Goal: Find specific page/section: Find specific page/section

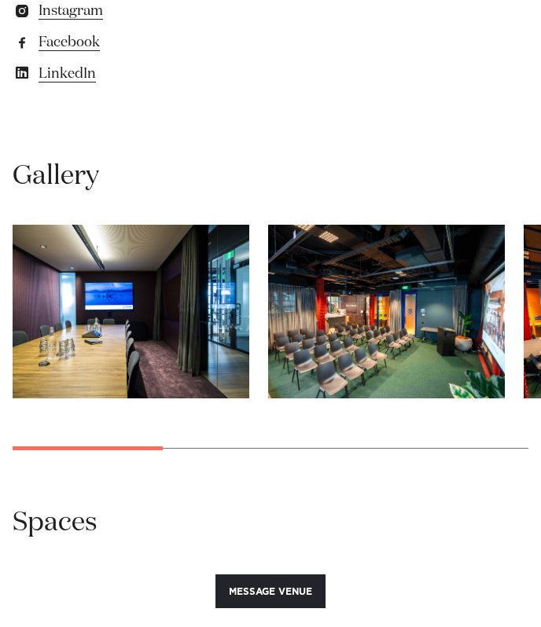
scroll to position [1399, 0]
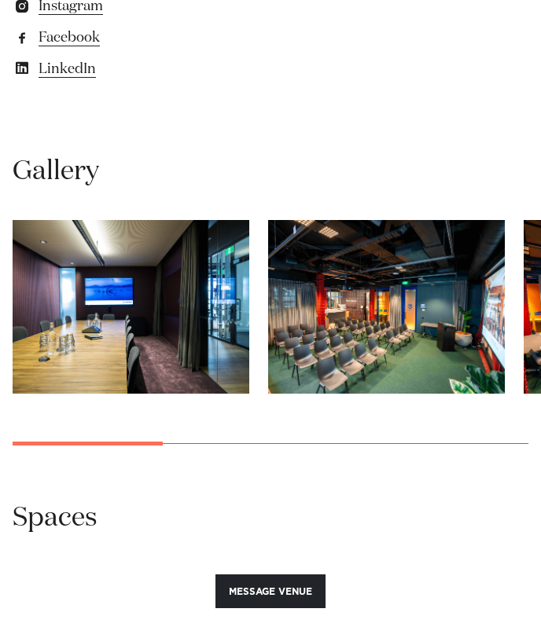
click at [139, 441] on swiper-container at bounding box center [270, 344] width 541 height 249
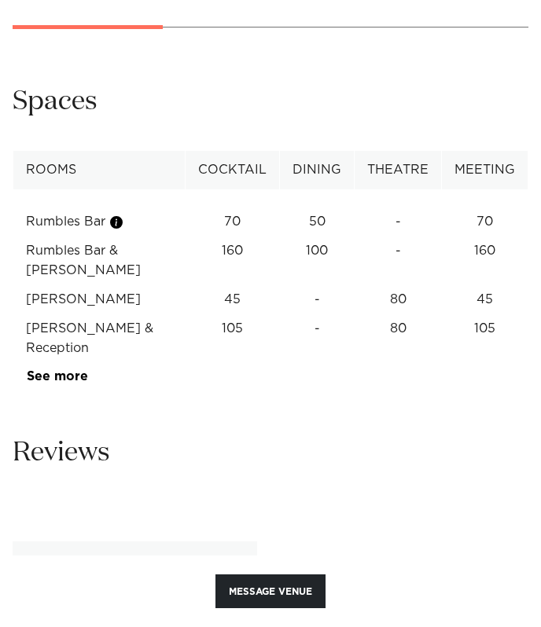
scroll to position [1768, 0]
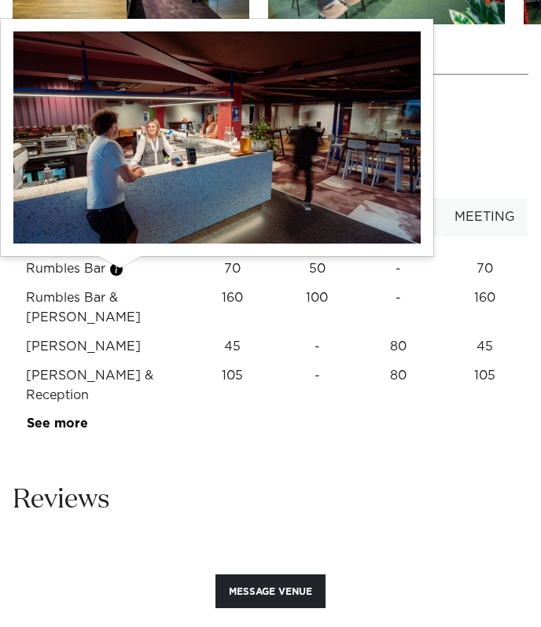
click at [123, 273] on button "button" at bounding box center [116, 270] width 16 height 16
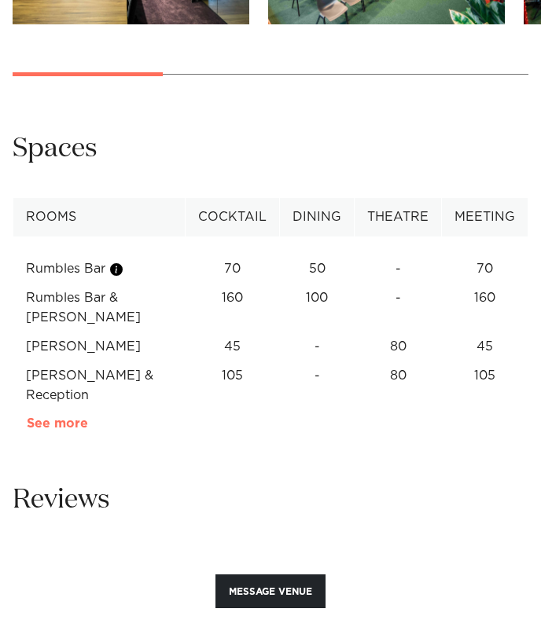
click at [79, 417] on link "See more" at bounding box center [88, 423] width 123 height 13
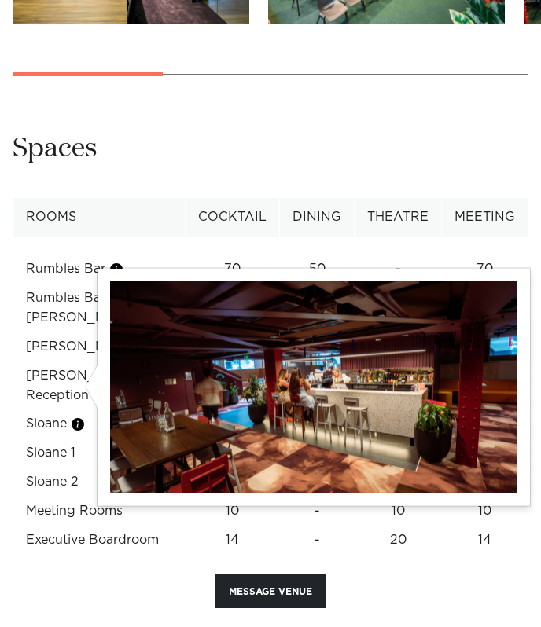
click at [79, 416] on button "button" at bounding box center [78, 424] width 16 height 16
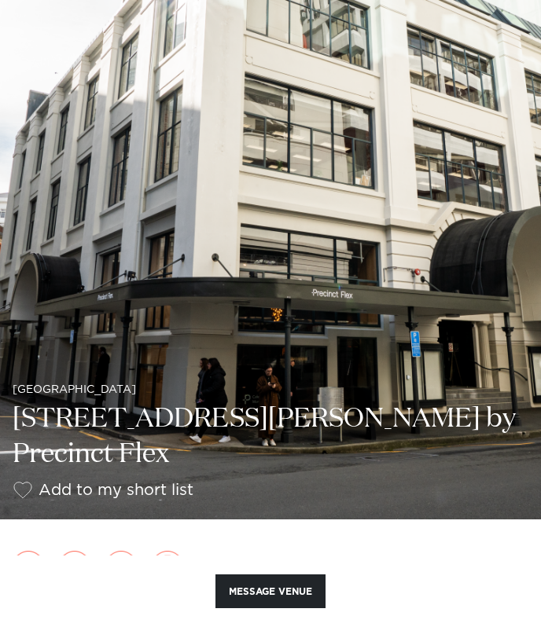
scroll to position [0, 0]
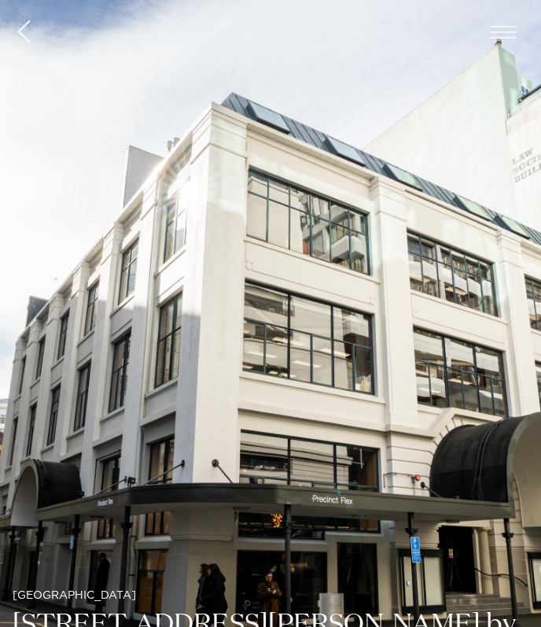
click at [499, 32] on span "button" at bounding box center [502, 32] width 27 height 13
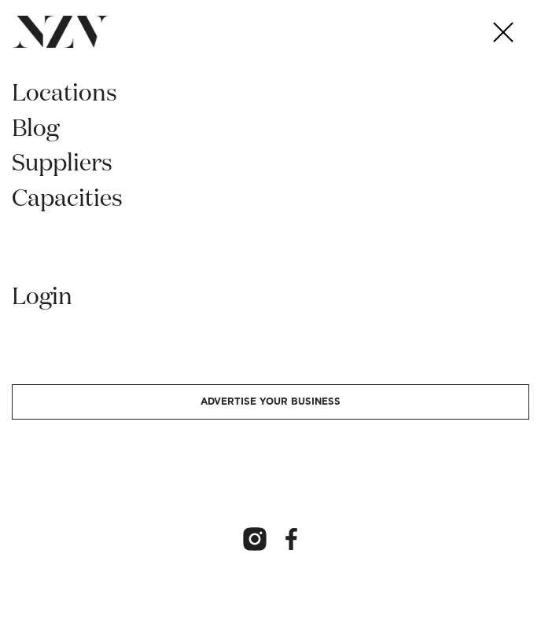
click at [32, 92] on link "locations" at bounding box center [270, 99] width 517 height 35
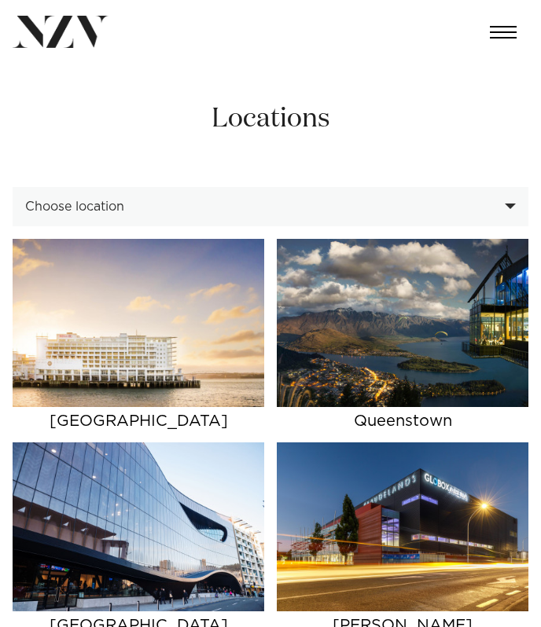
click at [181, 202] on div "Choose location" at bounding box center [261, 207] width 473 height 14
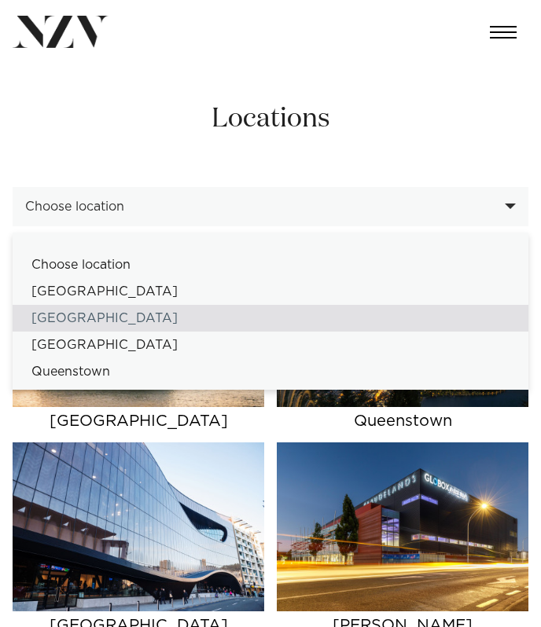
click at [120, 306] on div "[GEOGRAPHIC_DATA]" at bounding box center [270, 318] width 515 height 27
select select "**********"
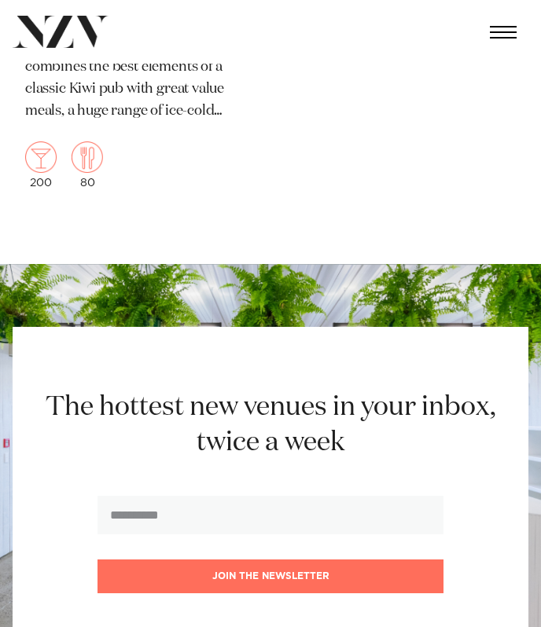
scroll to position [13265, 0]
